Goal: Check status: Check status

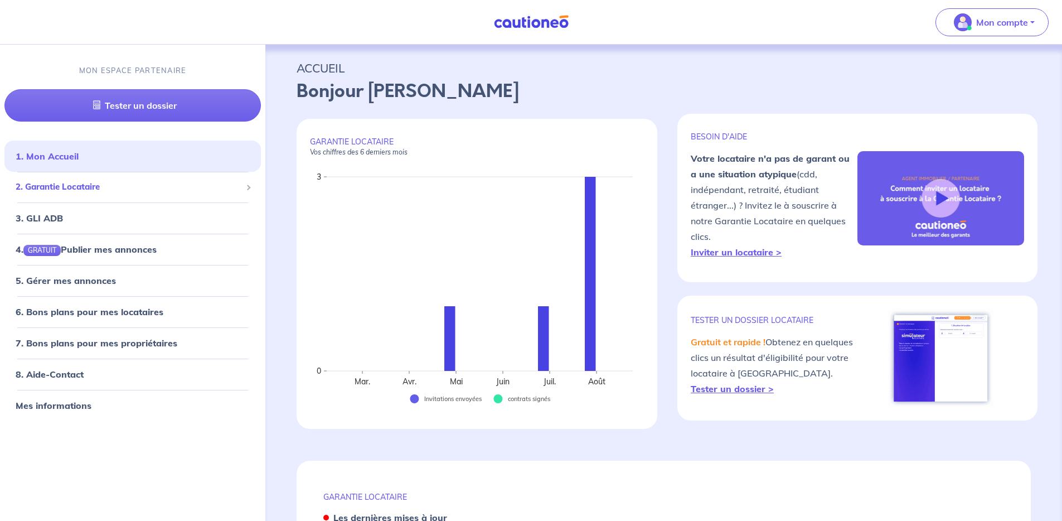
click at [100, 194] on div "2. Garantie Locataire" at bounding box center [132, 188] width 256 height 22
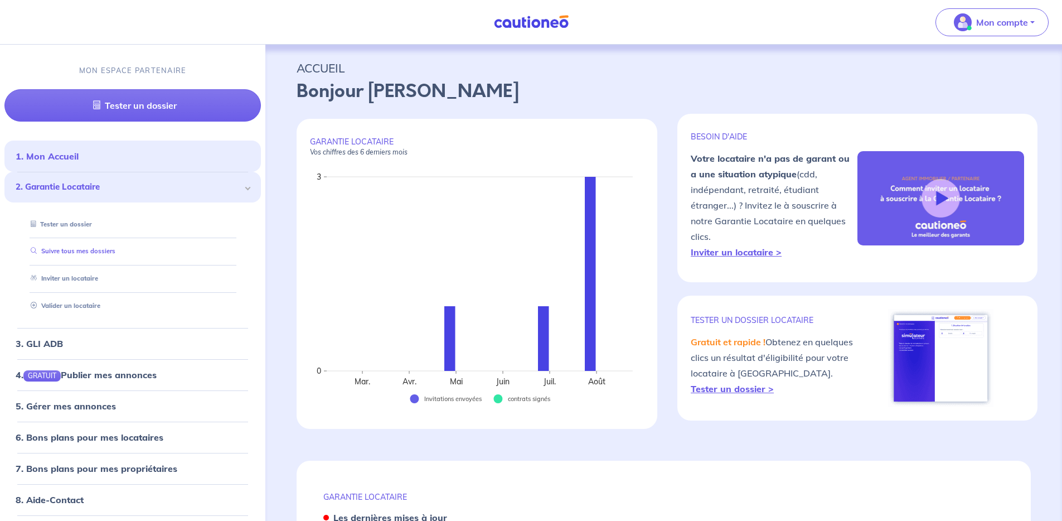
click at [86, 254] on link "Suivre tous mes dossiers" at bounding box center [70, 252] width 89 height 8
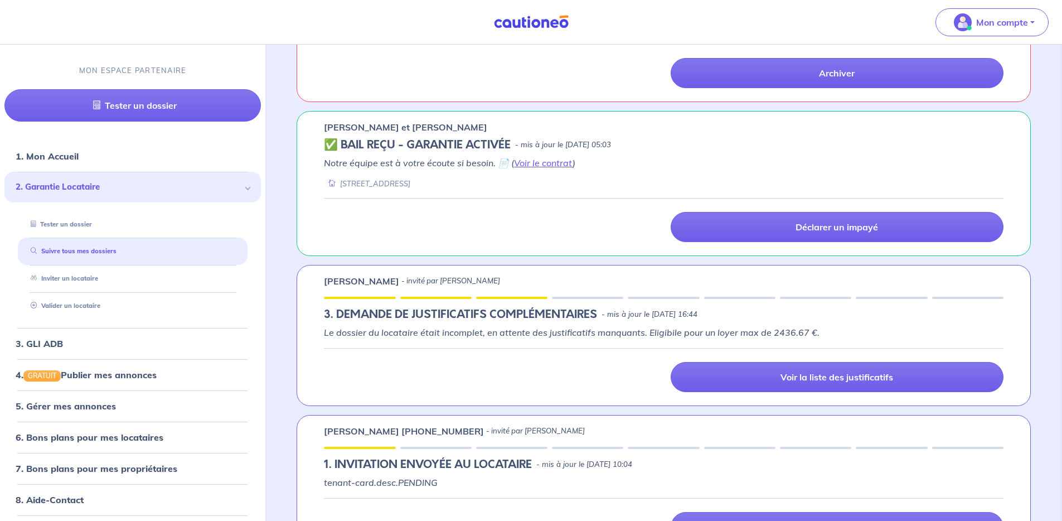
scroll to position [464, 0]
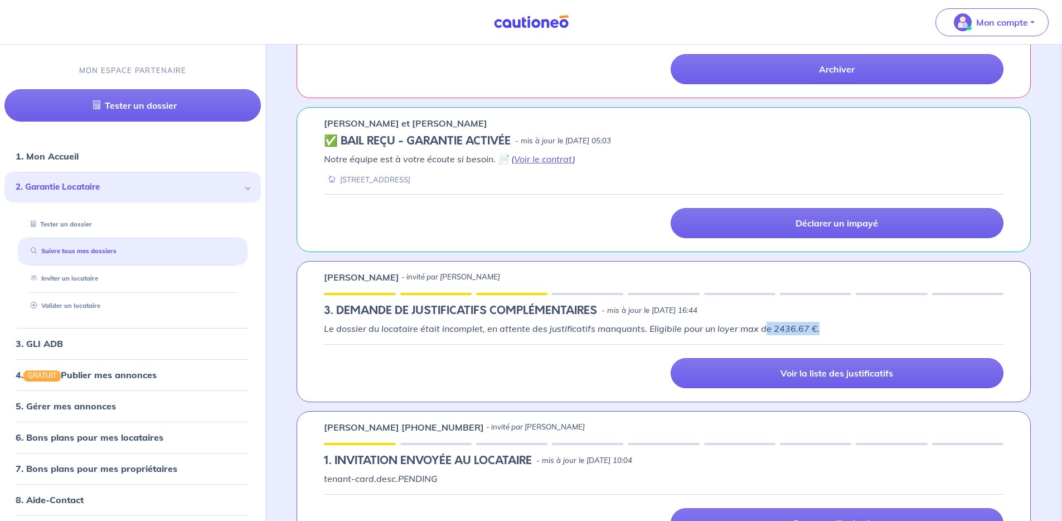
drag, startPoint x: 809, startPoint y: 335, endPoint x: 816, endPoint y: 336, distance: 6.7
click at [816, 336] on div "Le dossier du locataire était incomplet, en attente des justificatifs manquants…" at bounding box center [664, 355] width 680 height 66
click at [816, 333] on p "Le dossier du locataire était incomplet, en attente des justificatifs manquants…" at bounding box center [664, 328] width 680 height 13
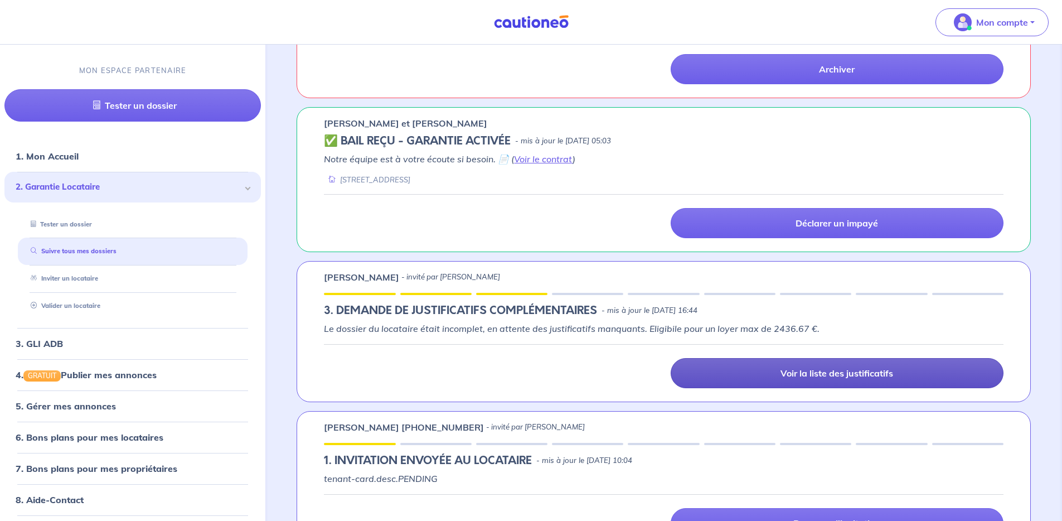
click at [822, 361] on link "Voir la liste des justificatifs" at bounding box center [837, 373] width 333 height 30
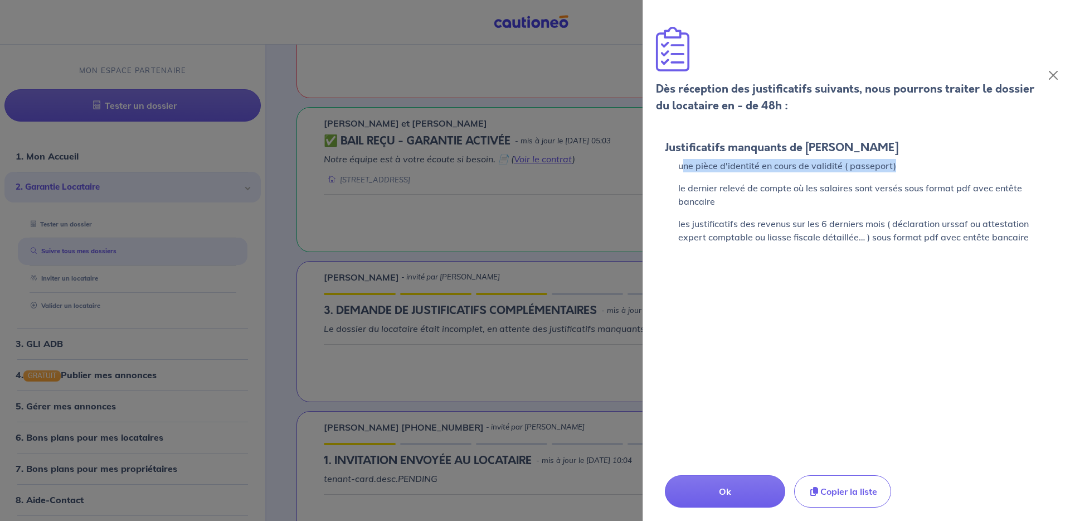
drag, startPoint x: 684, startPoint y: 170, endPoint x: 908, endPoint y: 161, distance: 223.7
click at [908, 161] on p "une pièce d'identité en cours de validité ( passeport)" at bounding box center [856, 165] width 383 height 13
click at [704, 228] on p "les justificatifs des revenus sur les 6 derniers mois ( déclaration urssaf ou a…" at bounding box center [856, 230] width 383 height 27
drag, startPoint x: 686, startPoint y: 171, endPoint x: 691, endPoint y: 205, distance: 34.3
click at [691, 204] on div "Justificatifs manquants de [PERSON_NAME] une pièce d'identité en cours de valid…" at bounding box center [856, 192] width 383 height 103
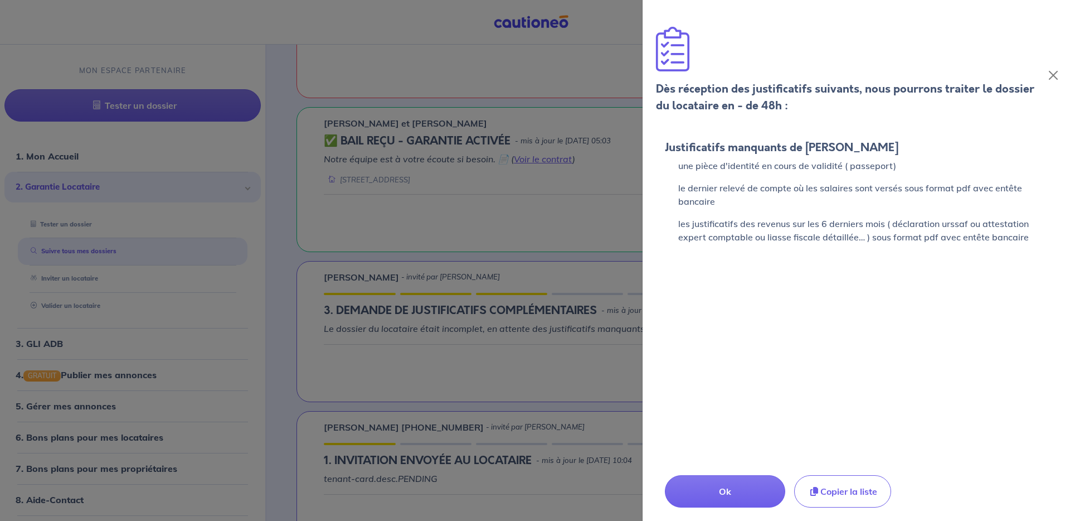
click at [711, 240] on p "les justificatifs des revenus sur les 6 derniers mois ( déclaration urssaf ou a…" at bounding box center [856, 230] width 383 height 27
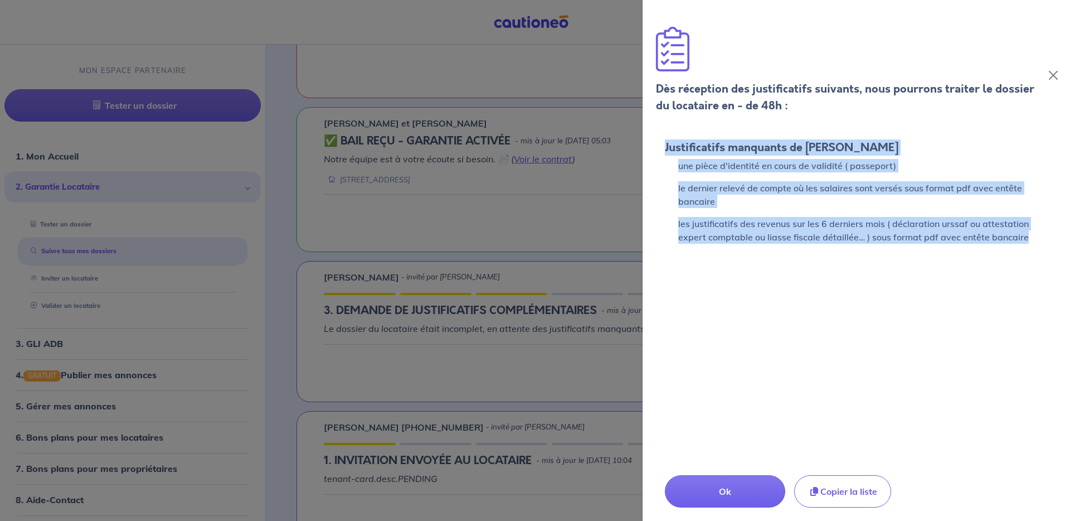
drag, startPoint x: 663, startPoint y: 149, endPoint x: 1050, endPoint y: 262, distance: 403.1
click at [1050, 262] on div "Justificatifs manquants de [PERSON_NAME] une pièce d'identité en cours de valid…" at bounding box center [857, 321] width 428 height 397
copy div "Justificatifs manquants de [PERSON_NAME] une pièce d'identité en cours de valid…"
click at [848, 497] on button "Copier la liste" at bounding box center [842, 491] width 97 height 32
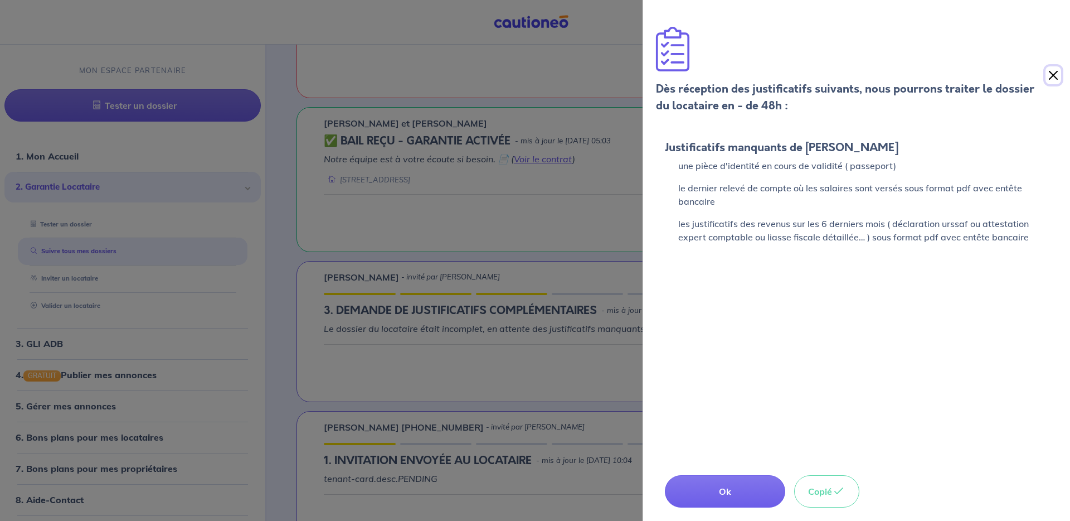
click at [1052, 74] on button "Close" at bounding box center [1054, 75] width 16 height 18
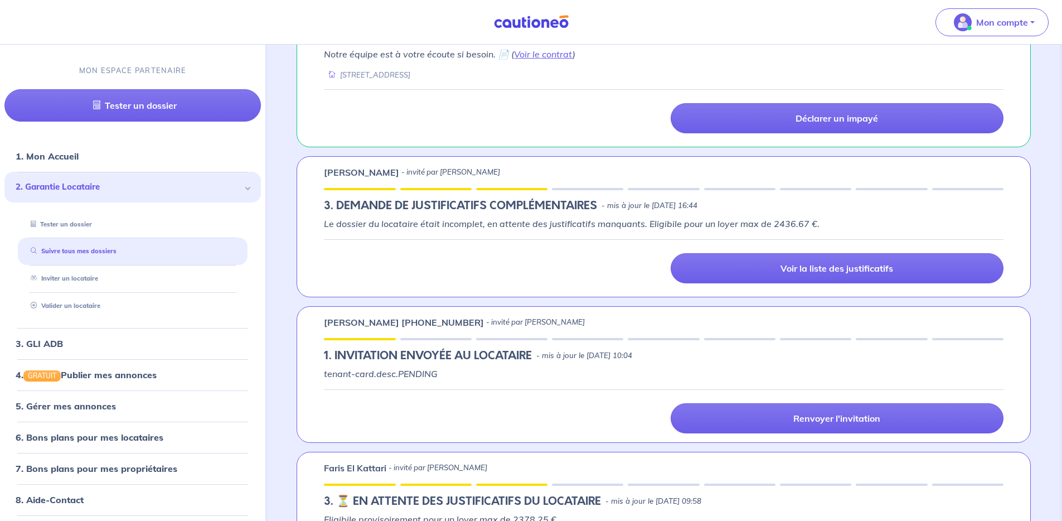
scroll to position [579, 0]
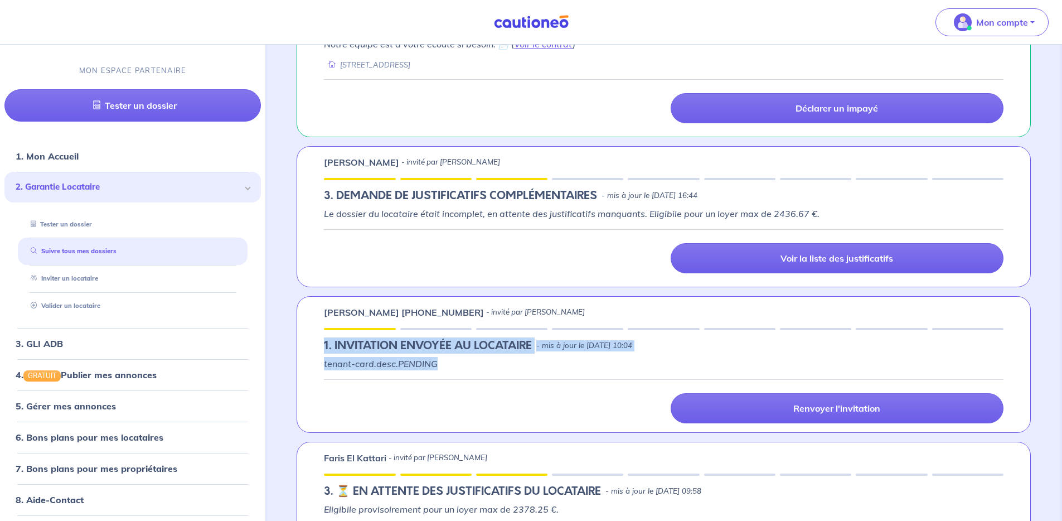
drag, startPoint x: 319, startPoint y: 352, endPoint x: 816, endPoint y: 363, distance: 497.4
click at [816, 363] on div "[PERSON_NAME] [PHONE_NUMBER] - invité par [PERSON_NAME] 1.︎ INVITATION ENVOYÉE …" at bounding box center [664, 364] width 734 height 137
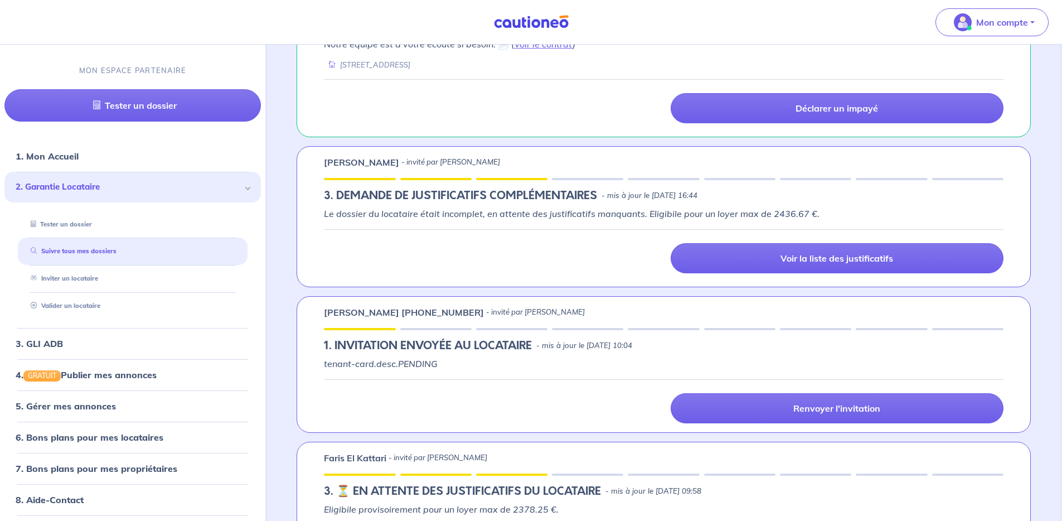
click at [385, 325] on div "[PERSON_NAME] [PHONE_NUMBER] - invité par [PERSON_NAME] 1.︎ INVITATION ENVOYÉE …" at bounding box center [664, 364] width 734 height 137
drag, startPoint x: 365, startPoint y: 321, endPoint x: 418, endPoint y: 317, distance: 53.7
click at [414, 317] on div "[PERSON_NAME] [PHONE_NUMBER] - invité par [PERSON_NAME] 1.︎ INVITATION ENVOYÉE …" at bounding box center [664, 364] width 734 height 137
click at [482, 347] on h5 "1.︎ INVITATION ENVOYÉE AU LOCATAIRE" at bounding box center [428, 345] width 208 height 13
